Goal: Task Accomplishment & Management: Complete application form

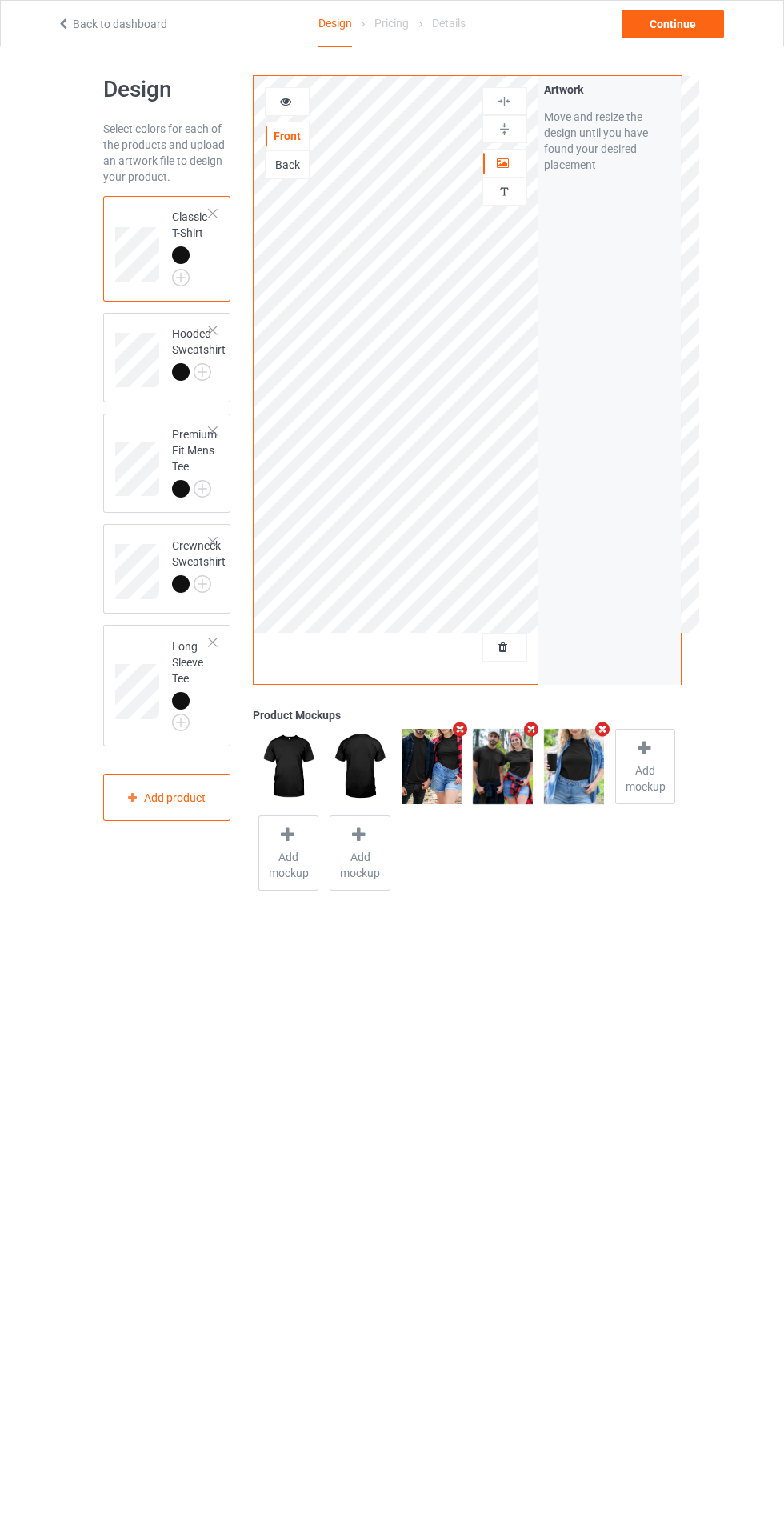
scroll to position [6, 0]
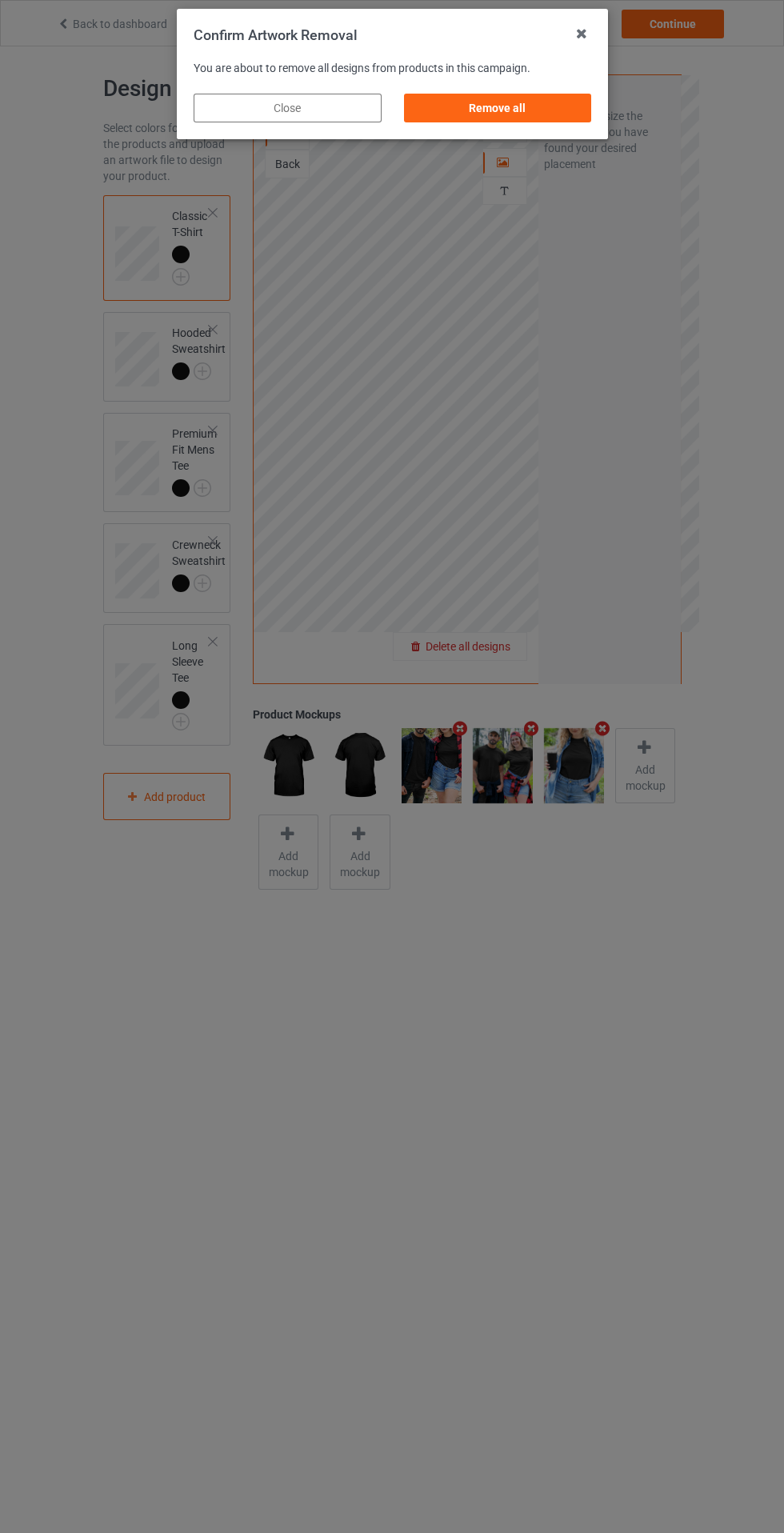
click at [525, 111] on div "Remove all" at bounding box center [496, 108] width 188 height 29
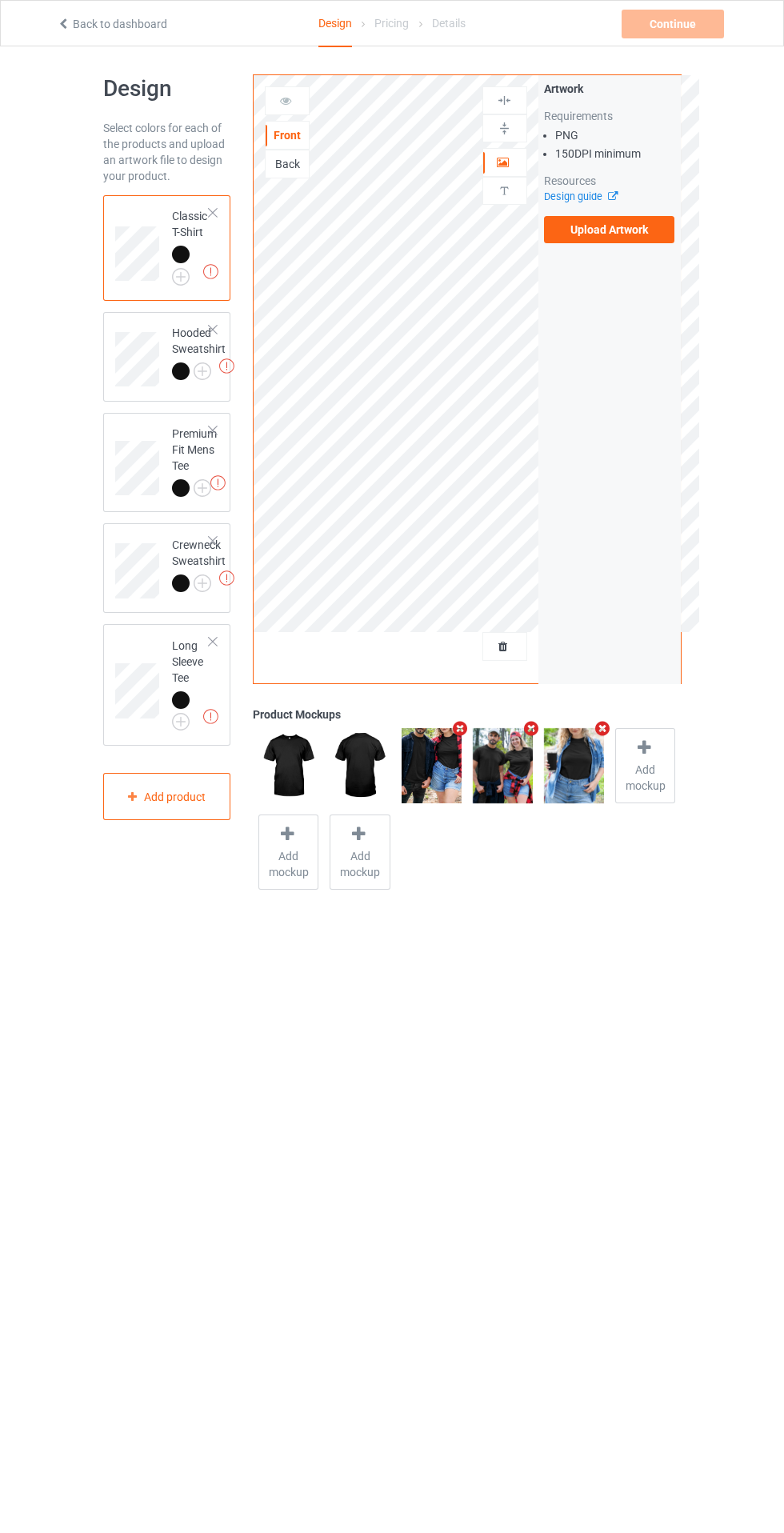
click at [631, 234] on label "Upload Artwork" at bounding box center [610, 229] width 131 height 27
click at [0, 0] on input "Upload Artwork" at bounding box center [0, 0] width 0 height 0
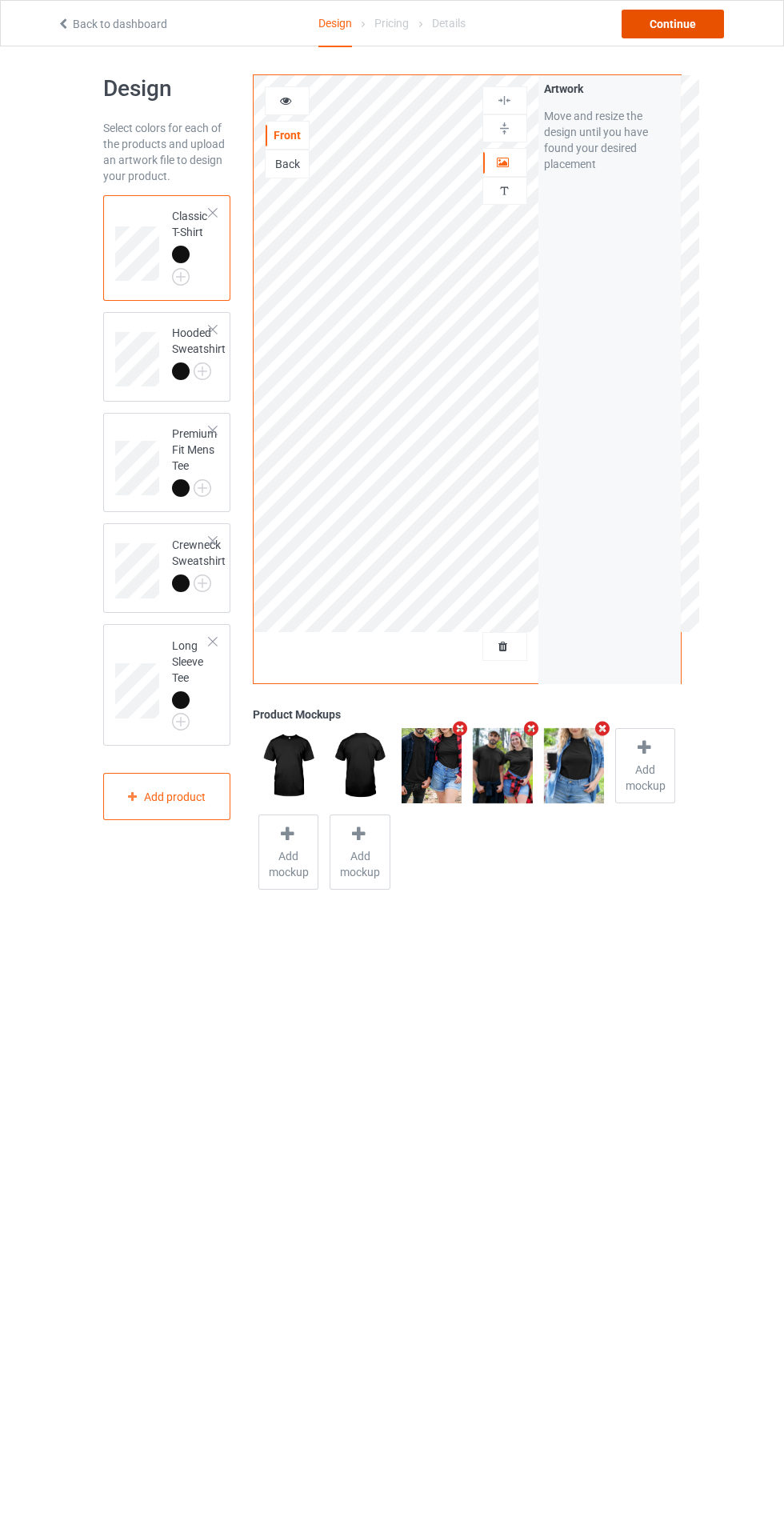
click at [693, 31] on div "Continue" at bounding box center [672, 24] width 103 height 29
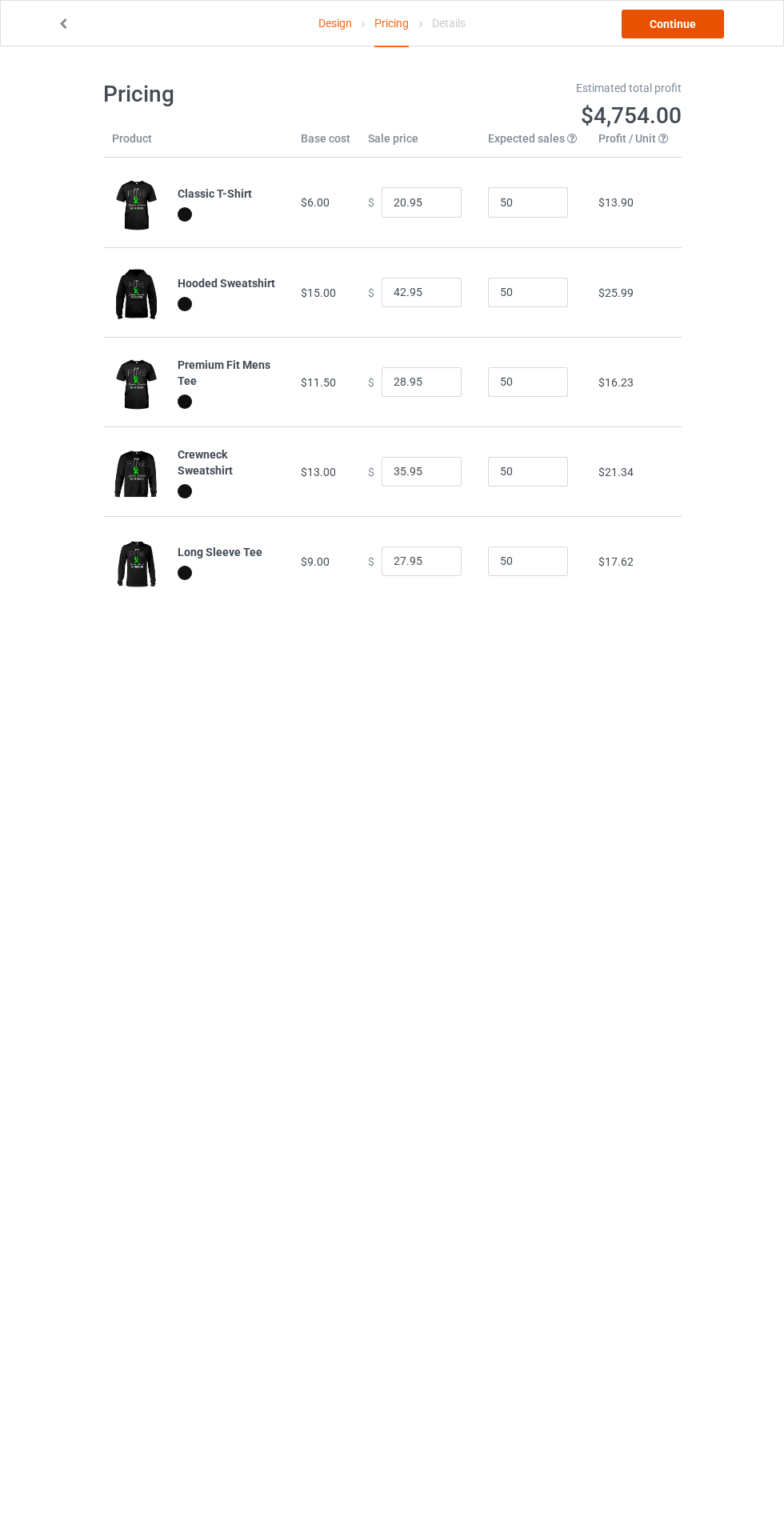
click at [692, 12] on link "Continue" at bounding box center [672, 24] width 103 height 29
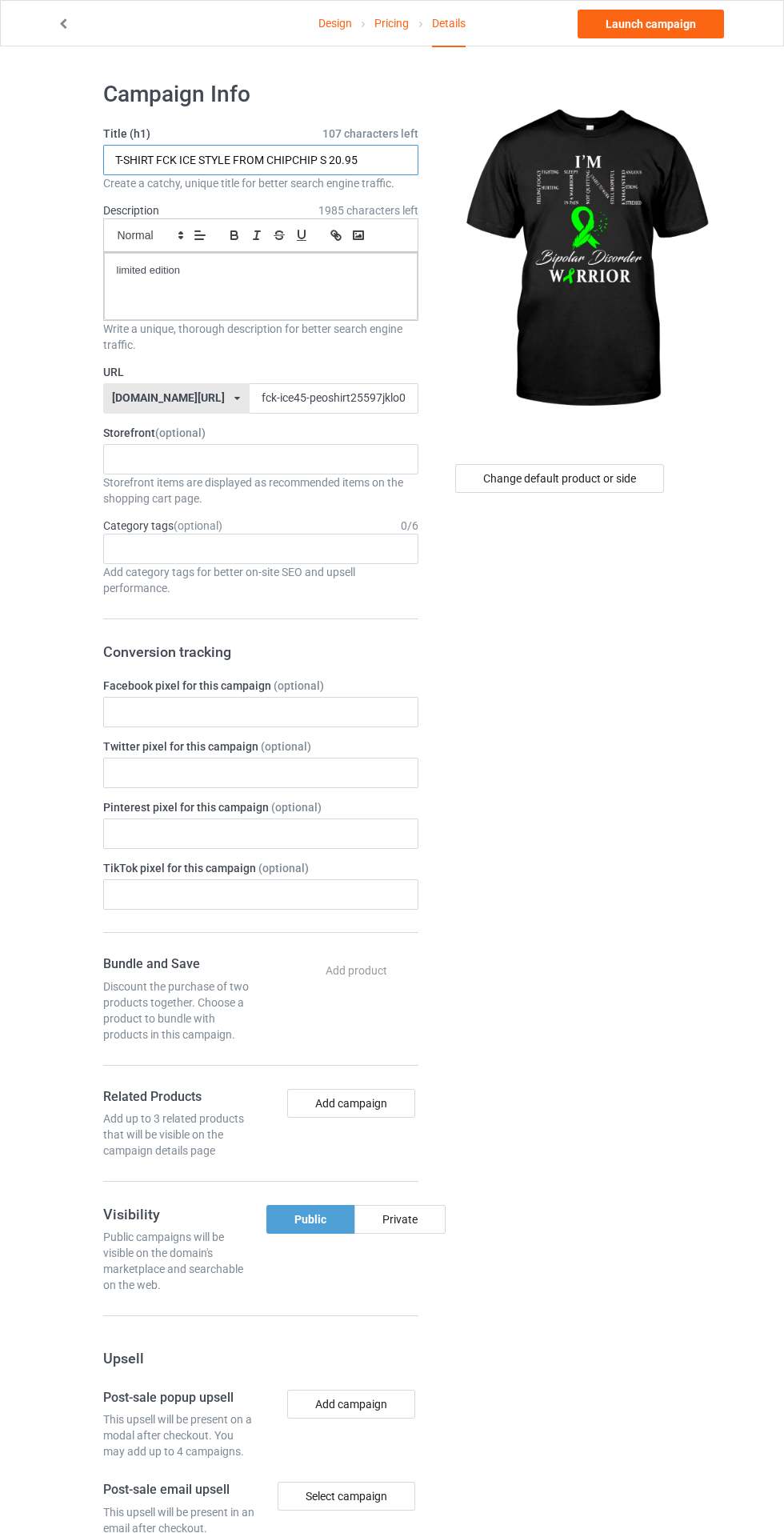
click at [394, 155] on input "T-SHIRT FCK ICE STYLE FROM CHIPCHIP S 20.95" at bounding box center [261, 160] width 315 height 31
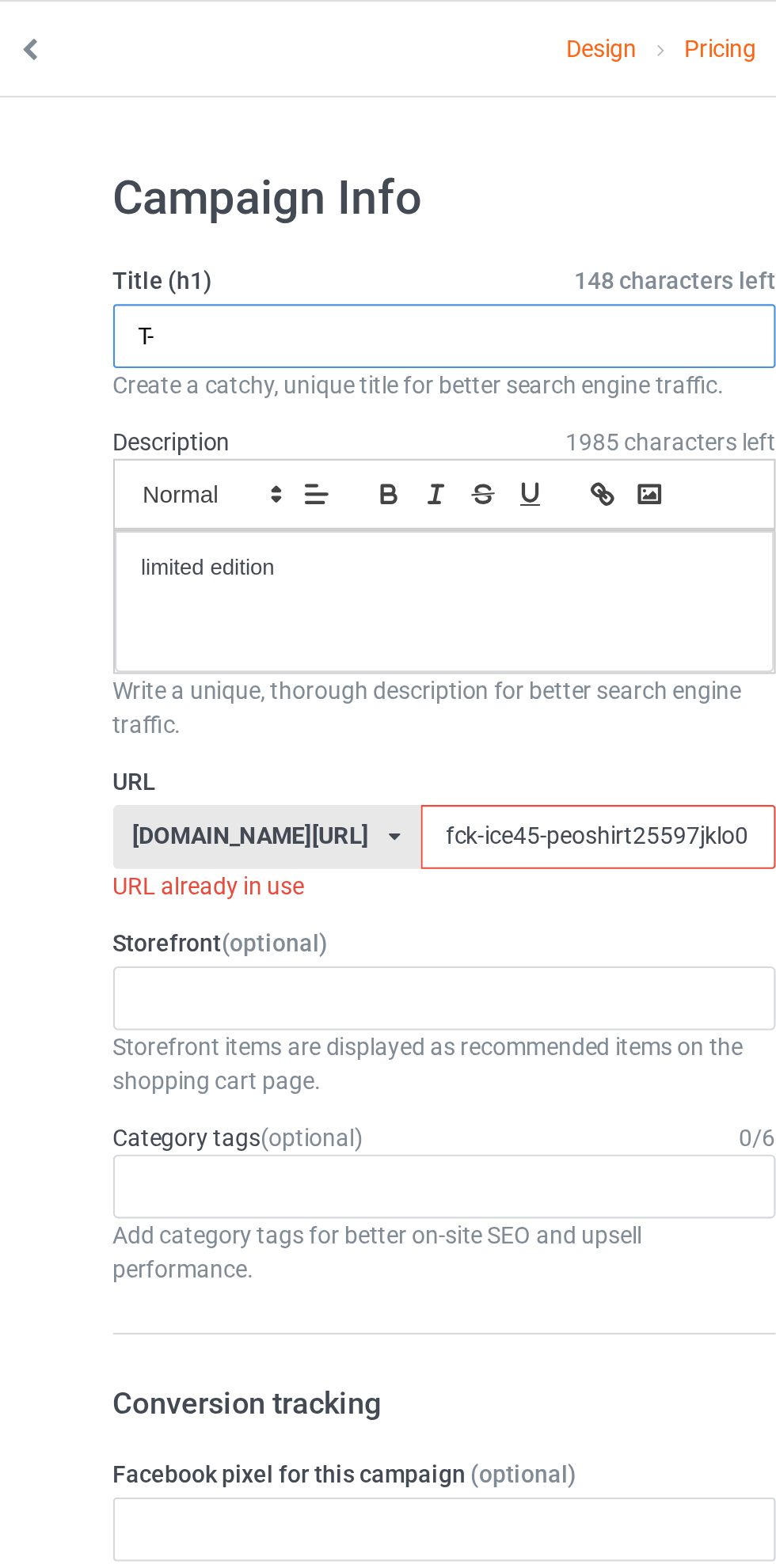
type input "T"
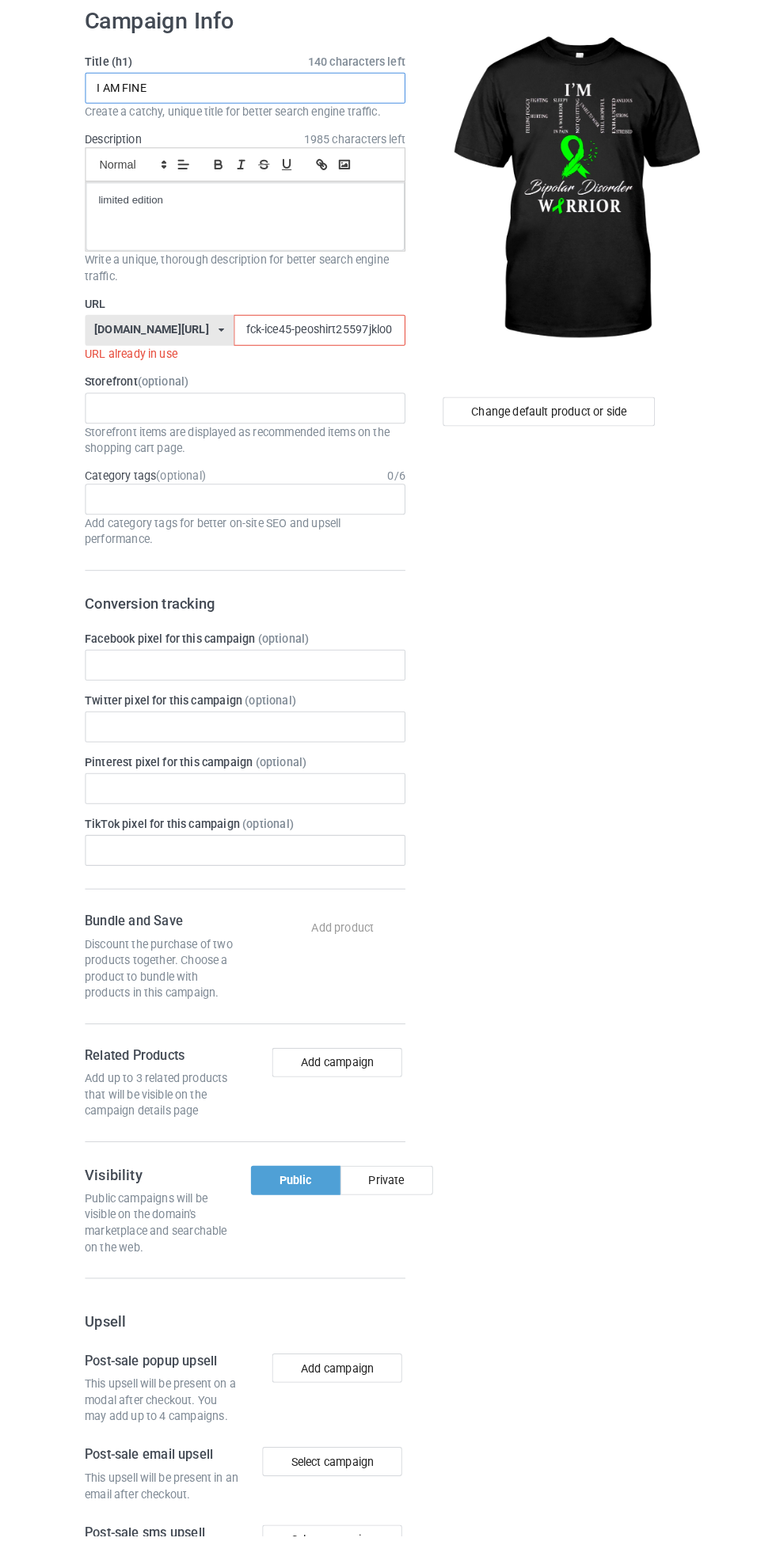
click at [130, 164] on input "I AM FINE" at bounding box center [258, 158] width 312 height 30
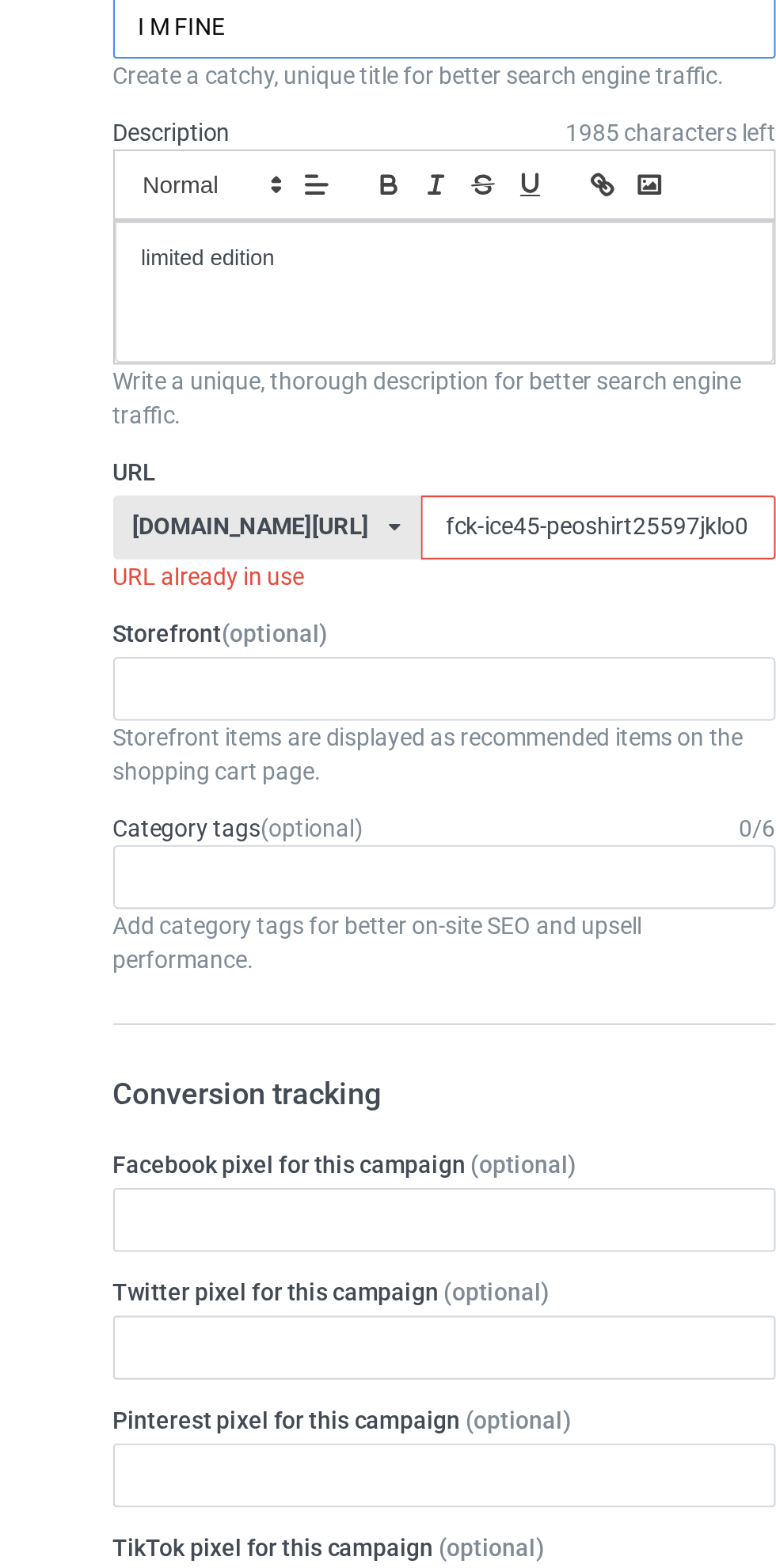
type input "I M FINE"
click at [247, 395] on input "fck-ice45-peoshirt25597jklo0" at bounding box center [331, 394] width 167 height 30
click at [247, 392] on input "fck-ice45-peoshirt25597jklo0" at bounding box center [331, 394] width 167 height 30
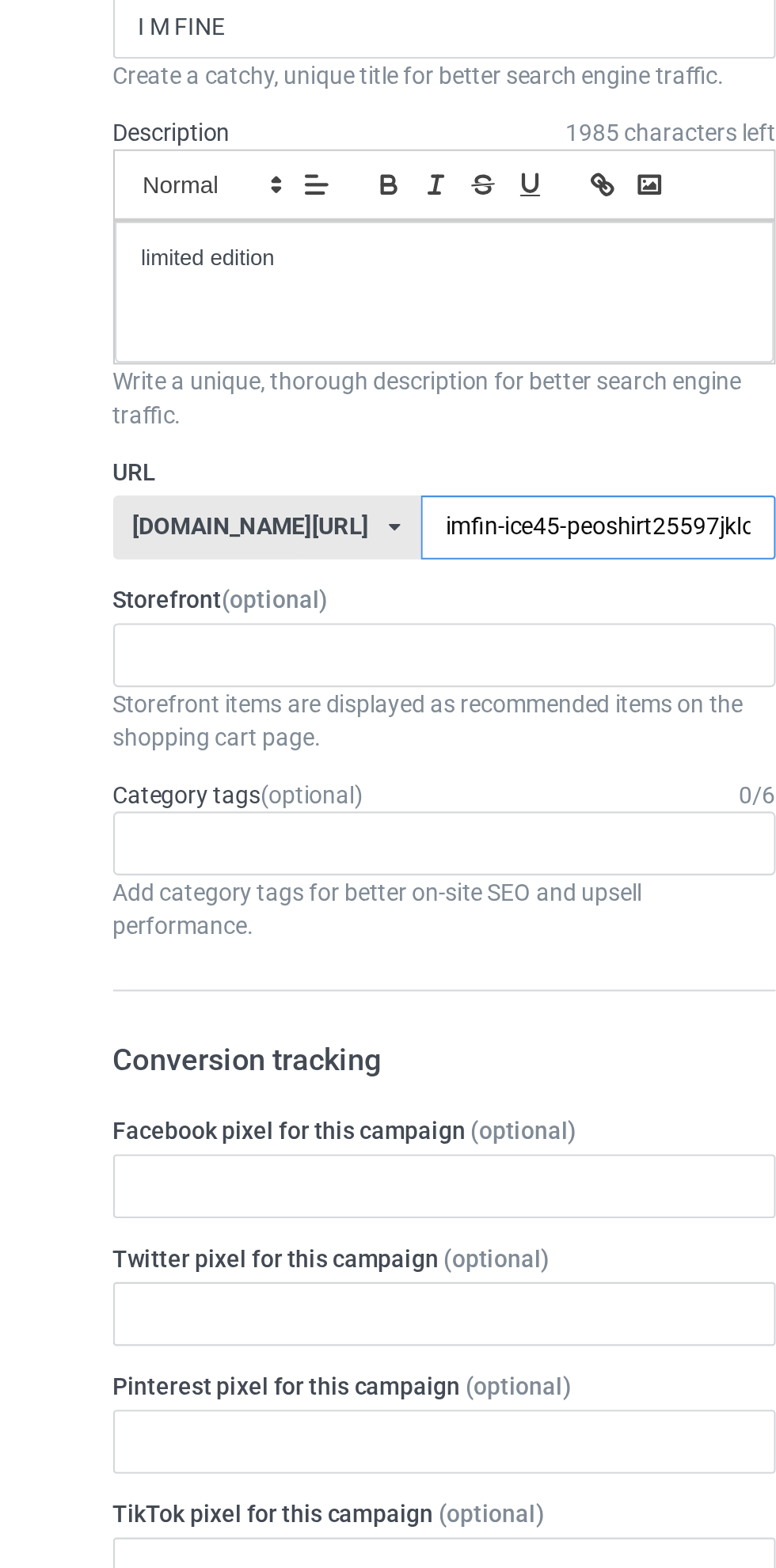
type input "imfine-ice45-peoshirt25597jklo0"
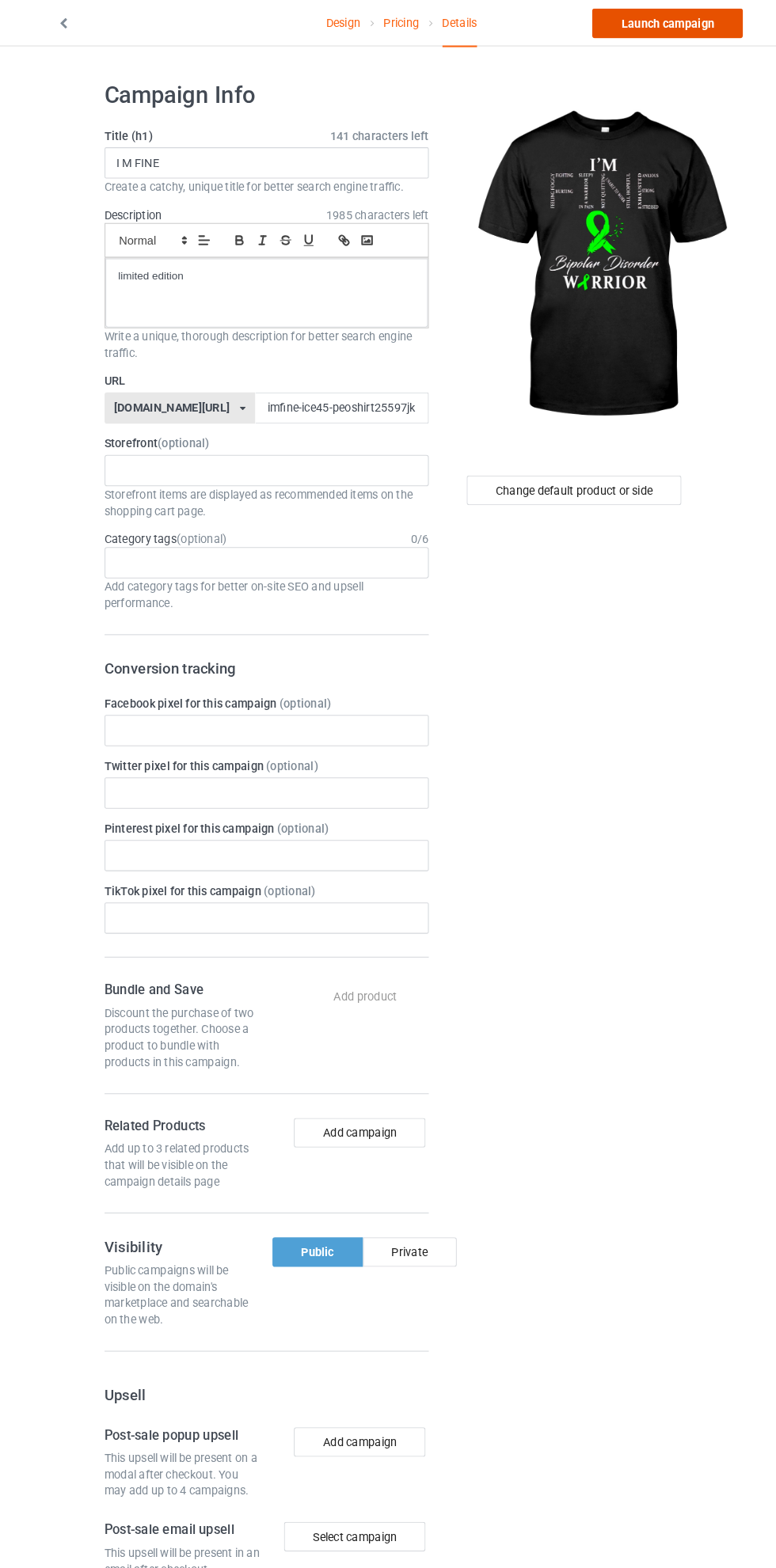
click at [671, 24] on link "Launch campaign" at bounding box center [643, 24] width 145 height 29
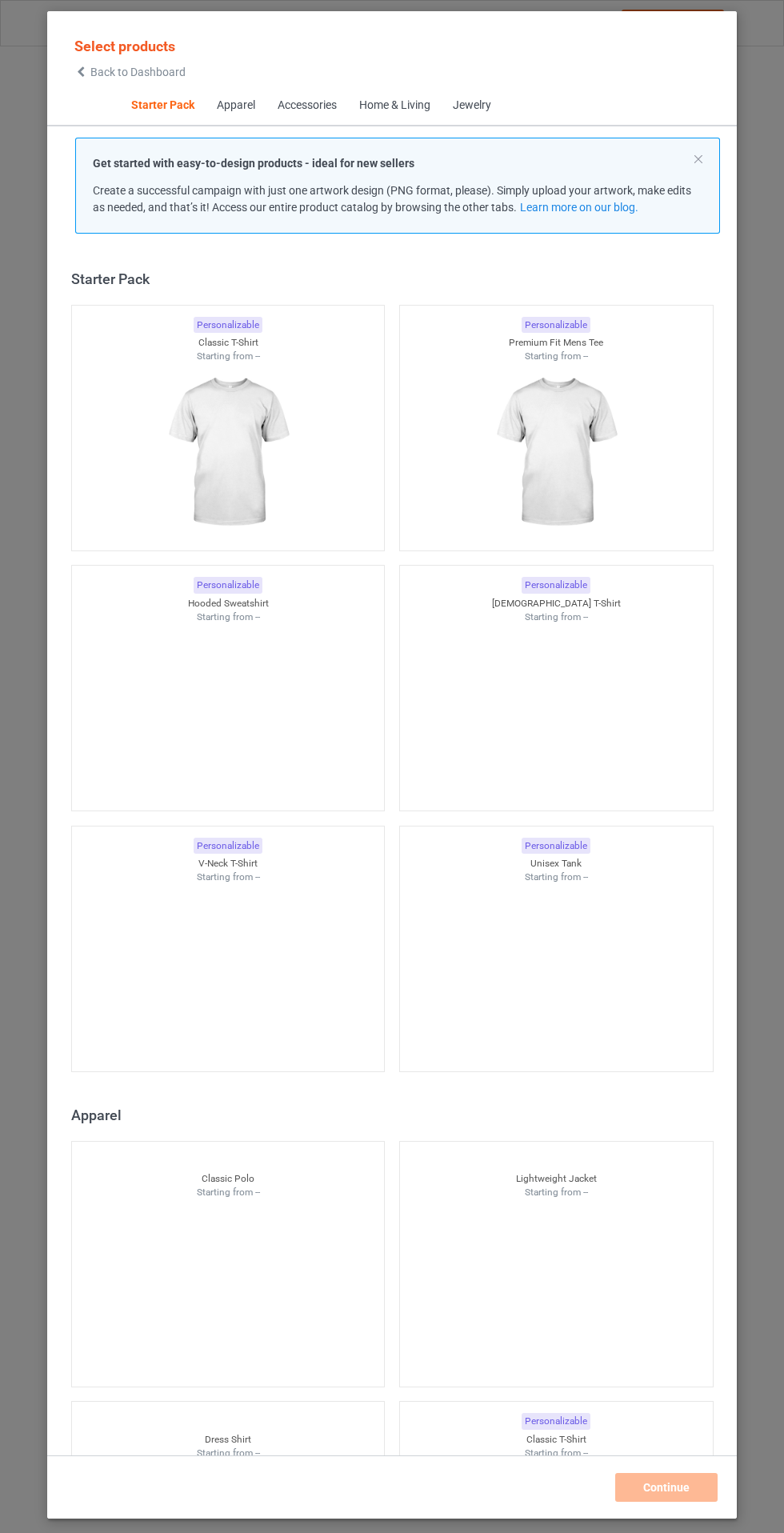
scroll to position [20, 0]
